Goal: Task Accomplishment & Management: Use online tool/utility

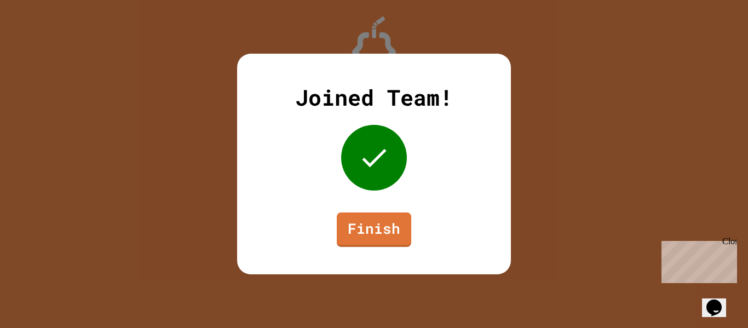
click at [391, 218] on link "Finish" at bounding box center [374, 229] width 74 height 34
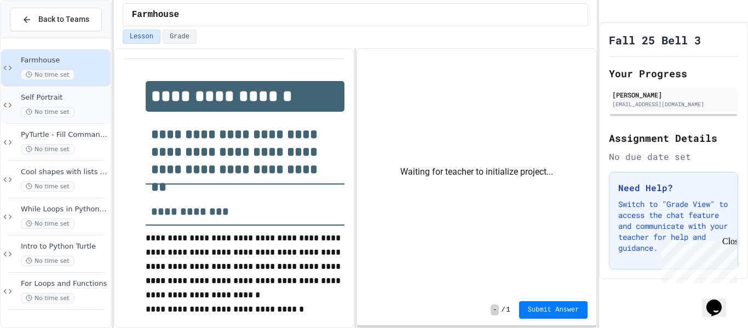
click at [77, 105] on div "Self Portrait No time set" at bounding box center [65, 105] width 88 height 24
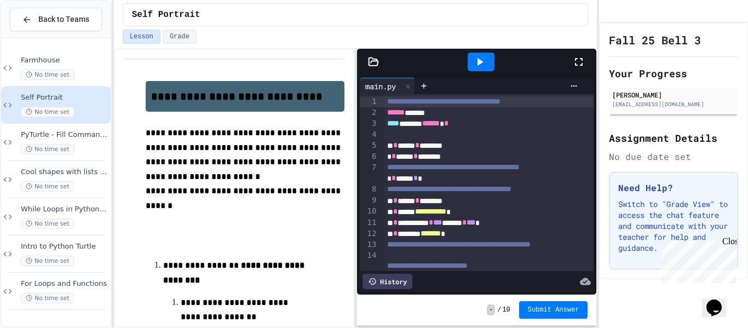
click at [581, 54] on div at bounding box center [584, 62] width 24 height 30
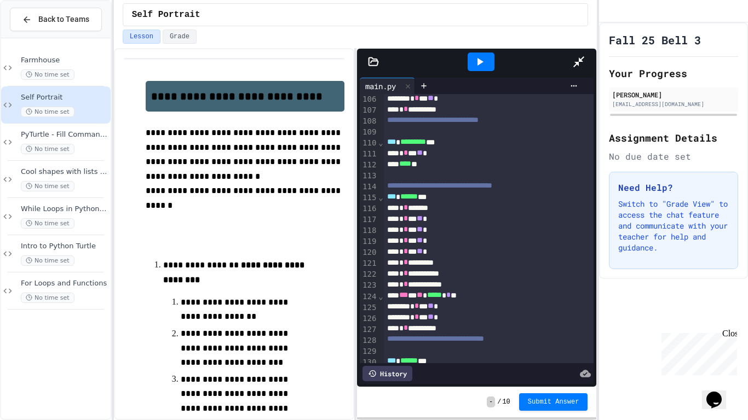
scroll to position [1243, 0]
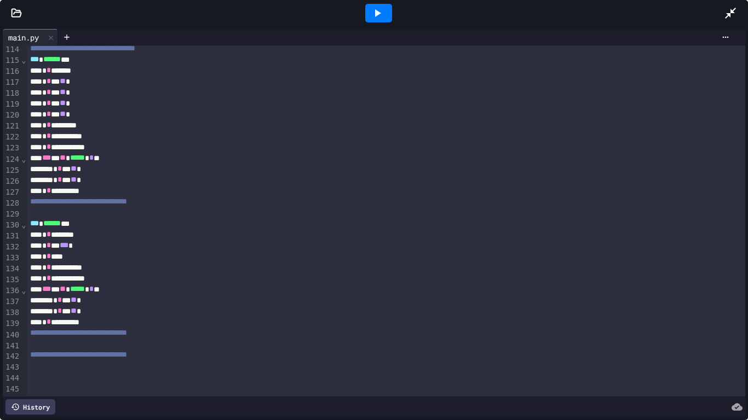
click at [118, 327] on div "**********" at bounding box center [386, 333] width 719 height 11
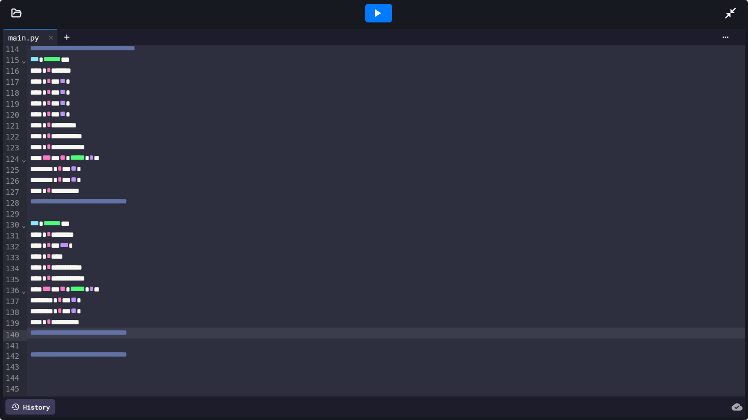
click at [121, 327] on div "**********" at bounding box center [386, 333] width 719 height 11
click at [123, 327] on div at bounding box center [386, 344] width 719 height 11
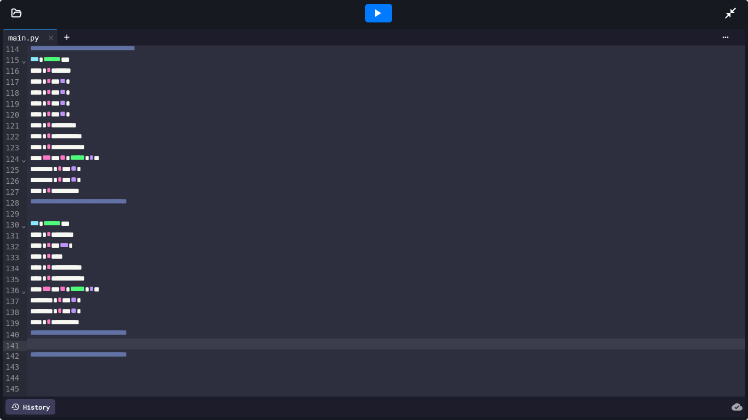
click at [124, 327] on div at bounding box center [386, 366] width 719 height 11
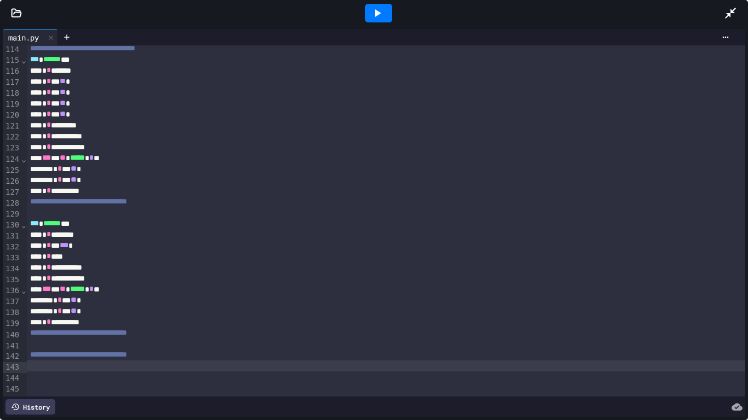
click at [385, 16] on div at bounding box center [378, 13] width 27 height 19
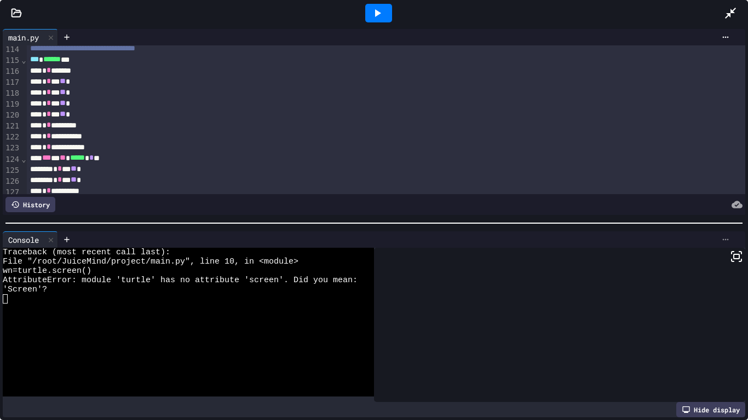
click at [729, 242] on icon at bounding box center [725, 239] width 9 height 9
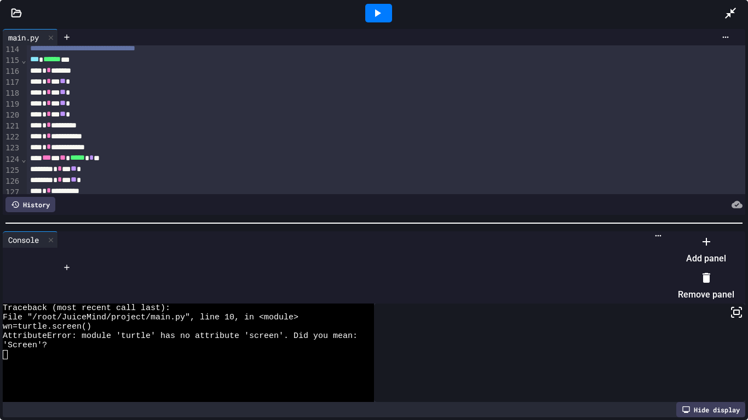
click at [721, 278] on li "Remove panel" at bounding box center [706, 286] width 56 height 35
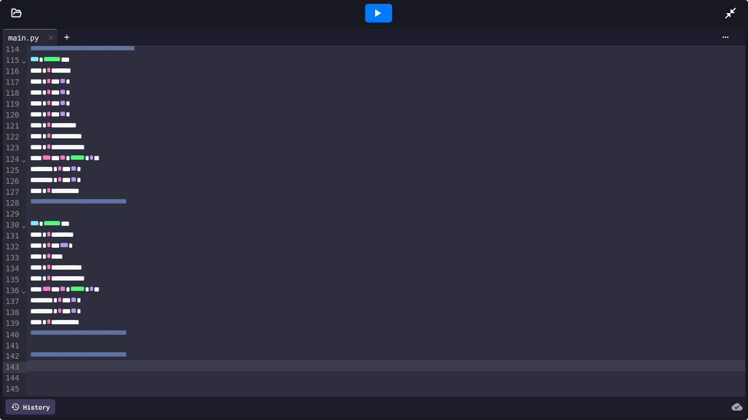
click at [732, 13] on icon at bounding box center [730, 13] width 11 height 11
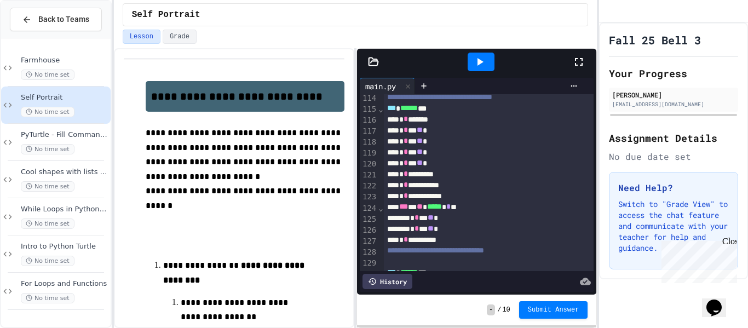
click at [578, 58] on icon at bounding box center [578, 61] width 13 height 13
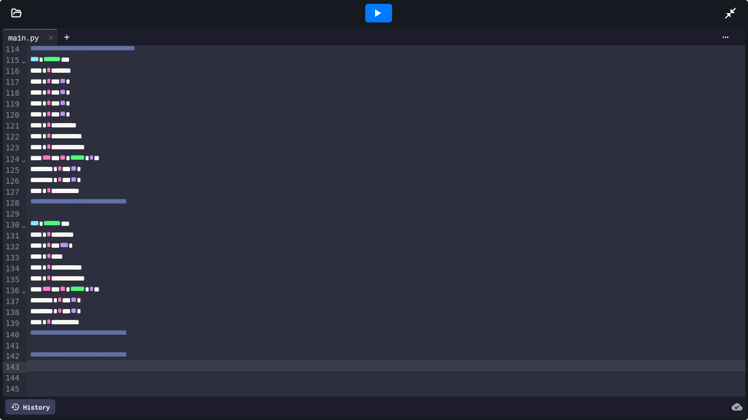
click at [731, 15] on icon at bounding box center [729, 13] width 13 height 13
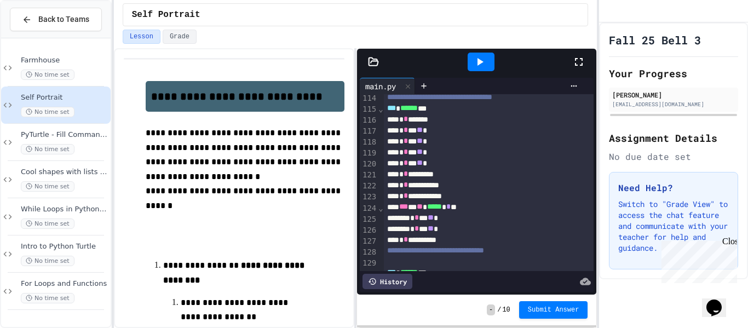
click at [578, 61] on icon at bounding box center [578, 61] width 13 height 13
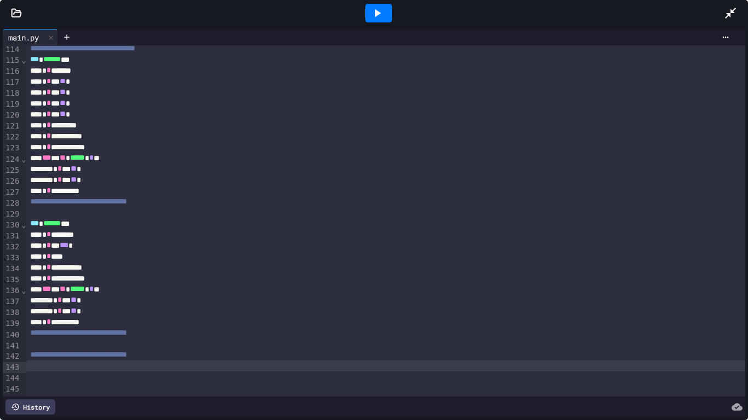
click at [729, 11] on icon at bounding box center [729, 13] width 13 height 13
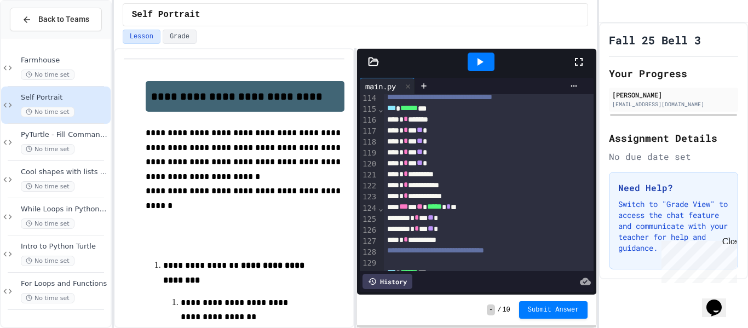
click at [578, 57] on icon at bounding box center [578, 61] width 13 height 13
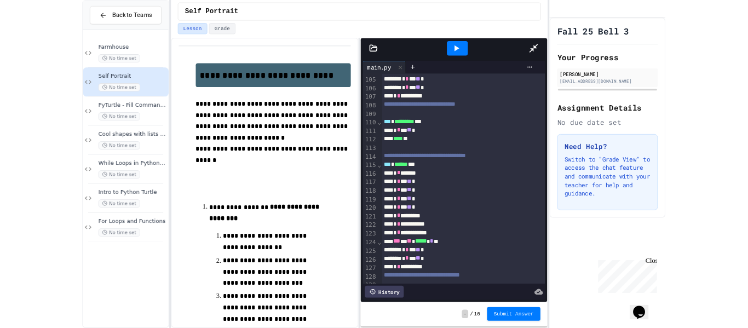
scroll to position [1137, 0]
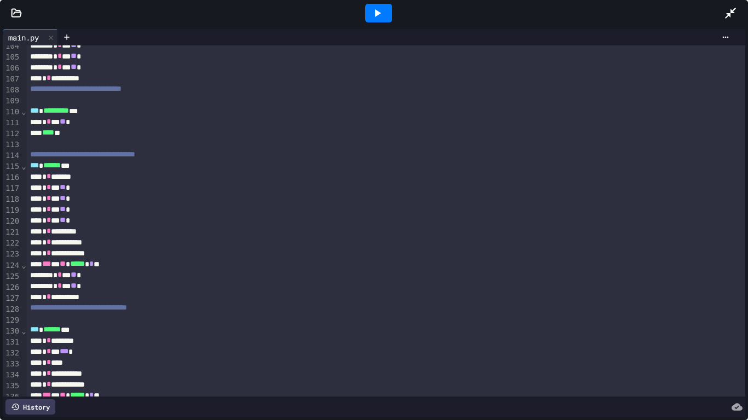
click at [727, 15] on icon at bounding box center [729, 13] width 13 height 13
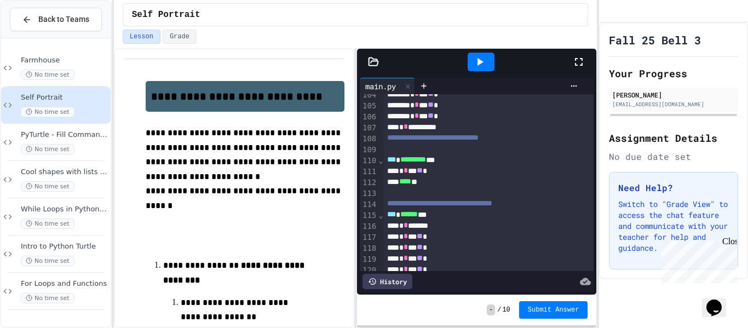
click at [584, 58] on icon at bounding box center [578, 61] width 13 height 13
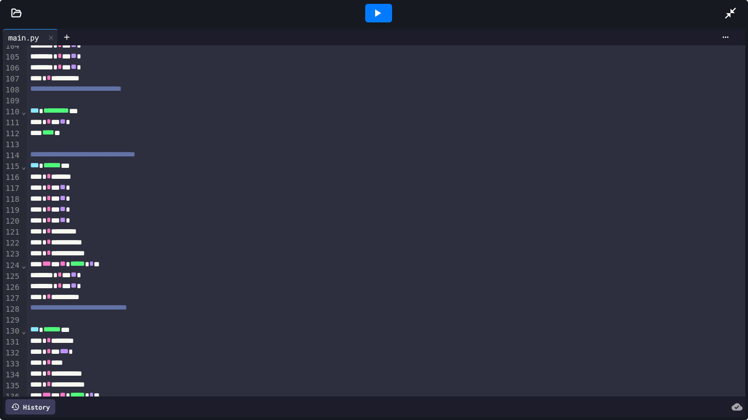
click at [723, 21] on div at bounding box center [735, 13] width 24 height 30
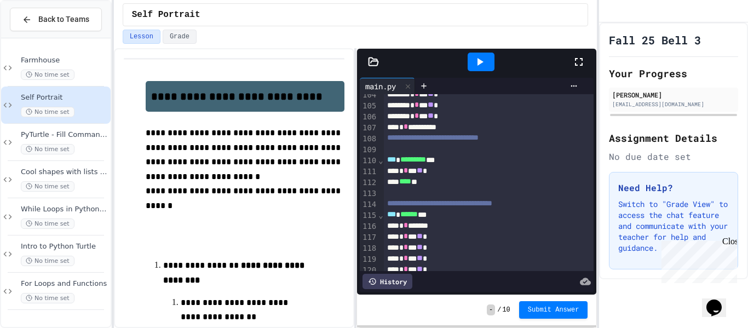
click at [578, 62] on icon at bounding box center [578, 61] width 13 height 13
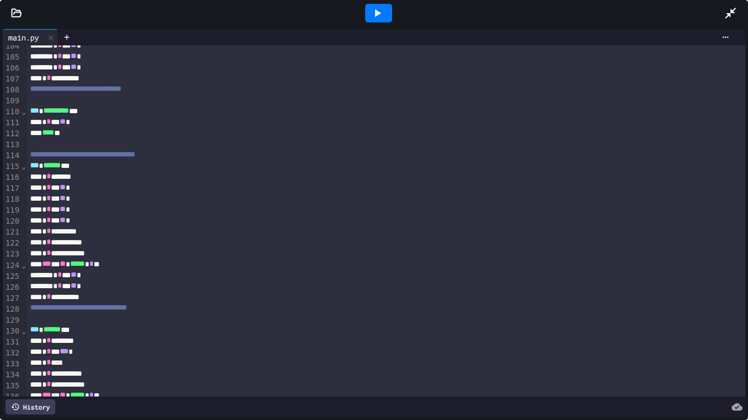
click at [733, 13] on icon at bounding box center [730, 13] width 11 height 11
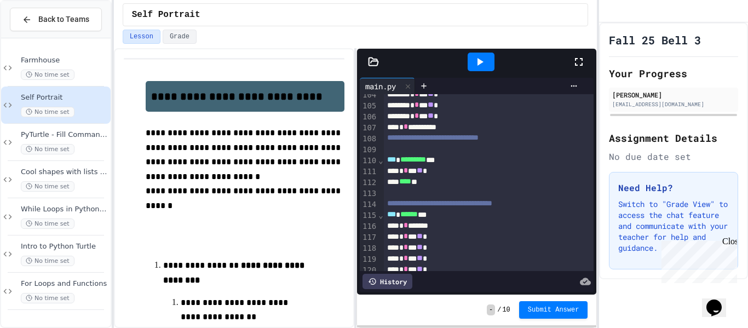
click at [578, 64] on icon at bounding box center [578, 61] width 13 height 13
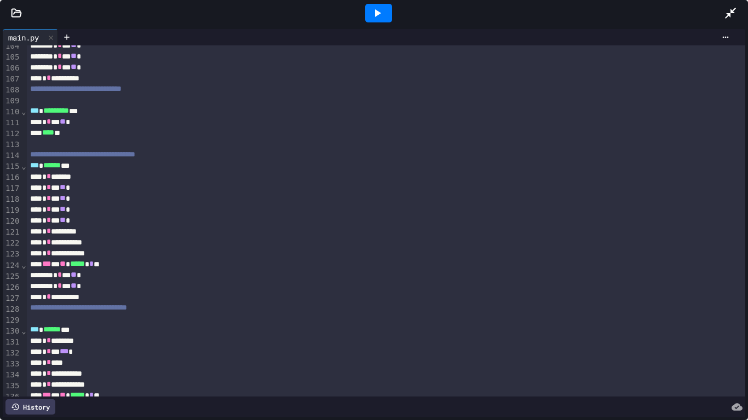
click at [730, 22] on div at bounding box center [735, 13] width 24 height 30
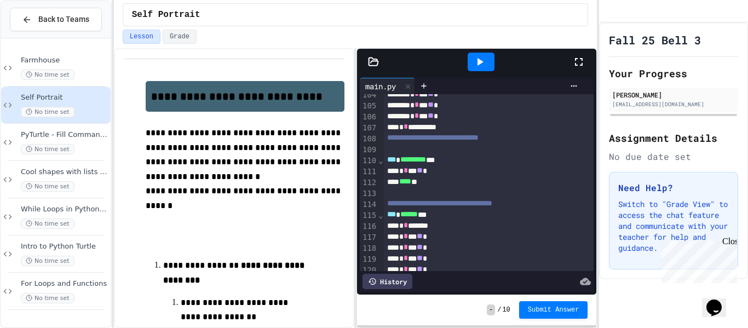
click at [579, 61] on icon at bounding box center [578, 61] width 13 height 13
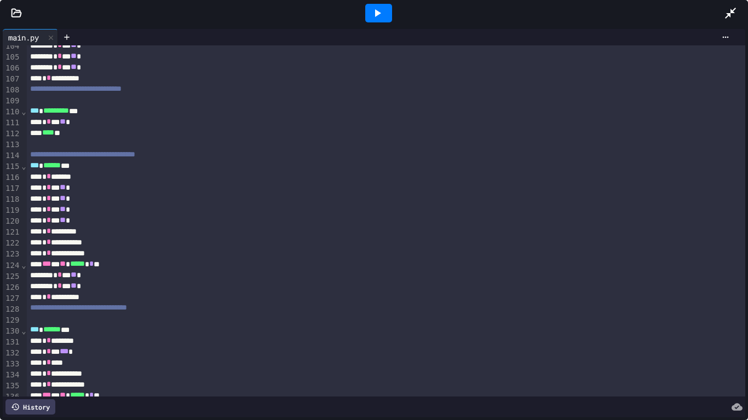
click at [730, 19] on icon at bounding box center [729, 13] width 13 height 13
